Goal: Find specific page/section: Find specific page/section

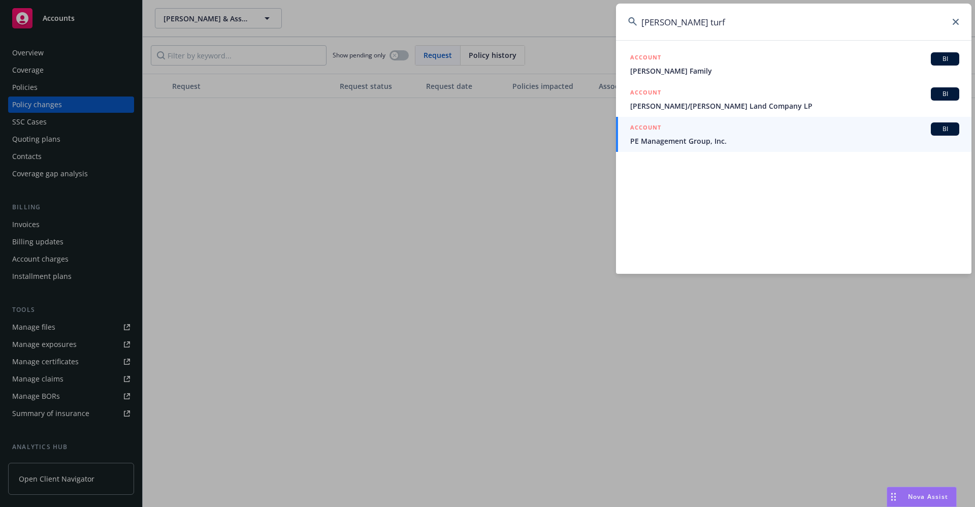
drag, startPoint x: 531, startPoint y: 25, endPoint x: 505, endPoint y: 24, distance: 25.9
click at [504, 24] on div "[PERSON_NAME] turf ACCOUNT BI [PERSON_NAME] Family ACCOUNT BI [PERSON_NAME]/[PE…" at bounding box center [487, 253] width 975 height 507
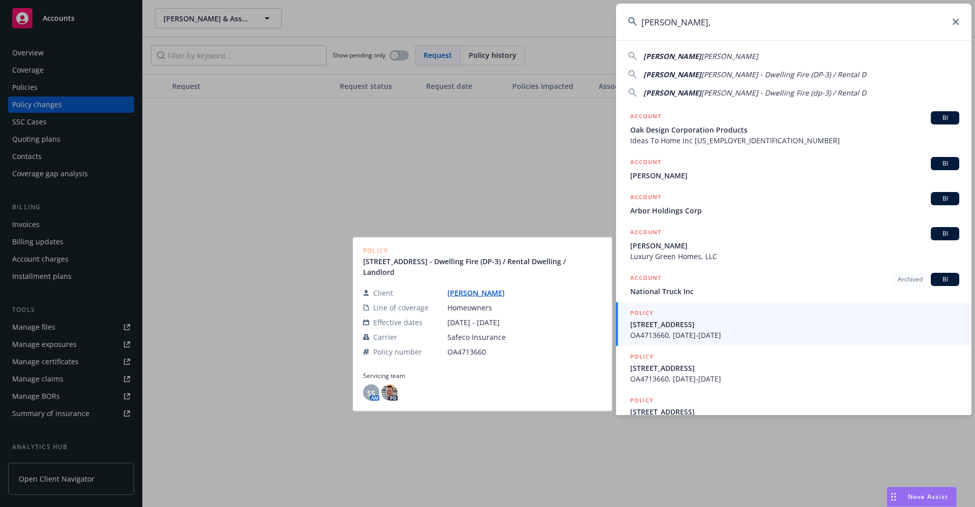
type input "[PERSON_NAME],"
click at [473, 294] on link "[PERSON_NAME]" at bounding box center [479, 293] width 65 height 10
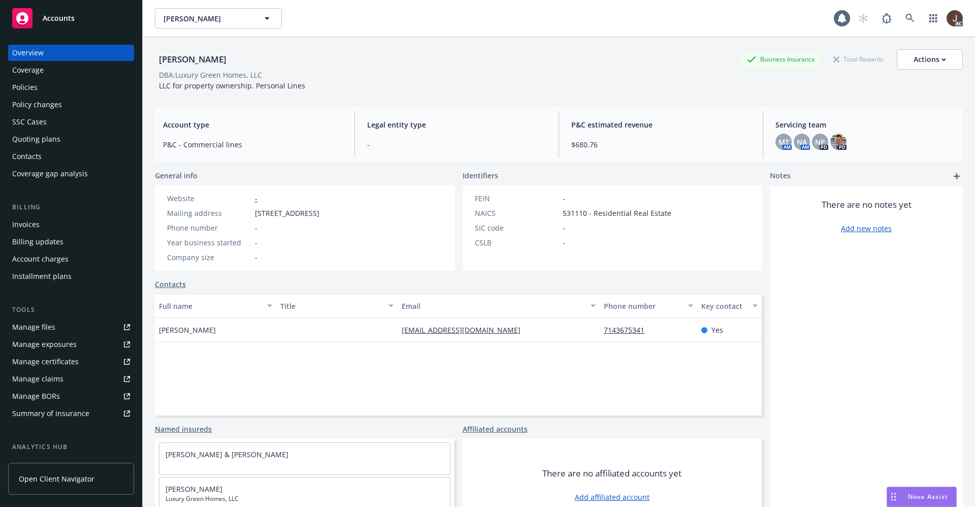
click at [184, 60] on div "[PERSON_NAME]" at bounding box center [193, 59] width 76 height 13
copy div "[PERSON_NAME]"
